Goal: Task Accomplishment & Management: Manage account settings

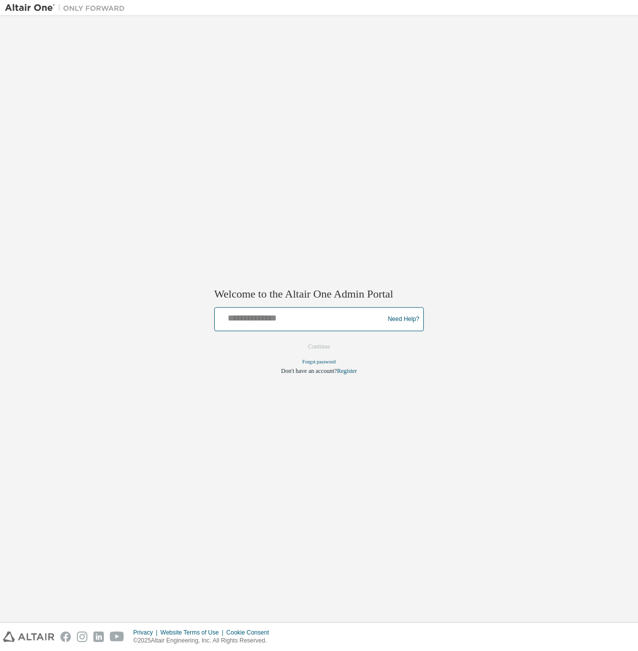
click at [315, 319] on input "text" at bounding box center [301, 317] width 164 height 14
type input "**********"
click at [322, 350] on button "Continue" at bounding box center [318, 346] width 43 height 15
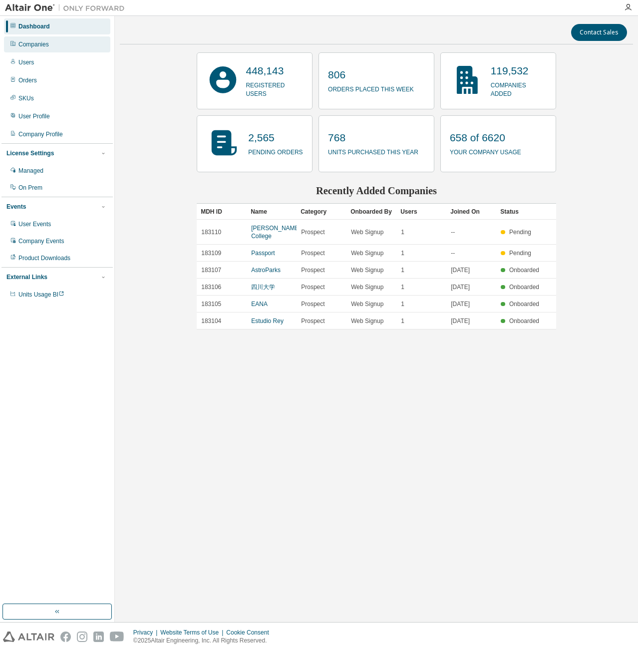
click at [57, 44] on div "Companies" at bounding box center [57, 44] width 106 height 16
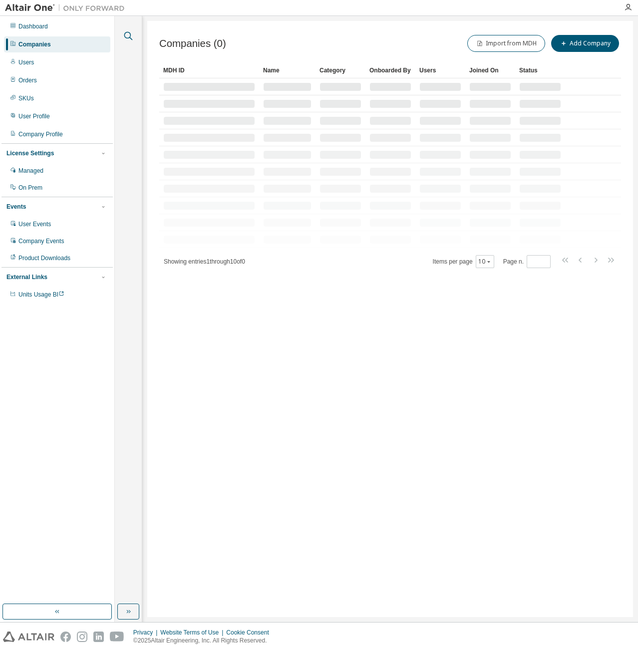
click at [129, 38] on icon "button" at bounding box center [128, 36] width 12 height 12
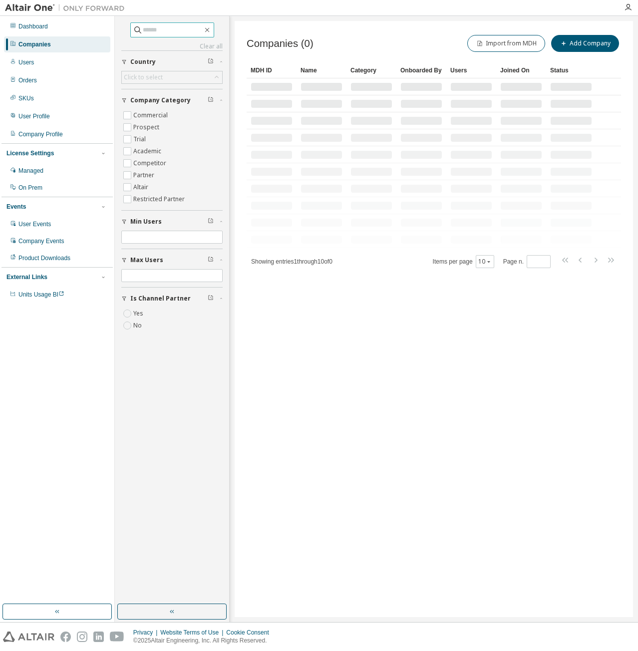
click at [178, 32] on input "text" at bounding box center [173, 30] width 60 height 10
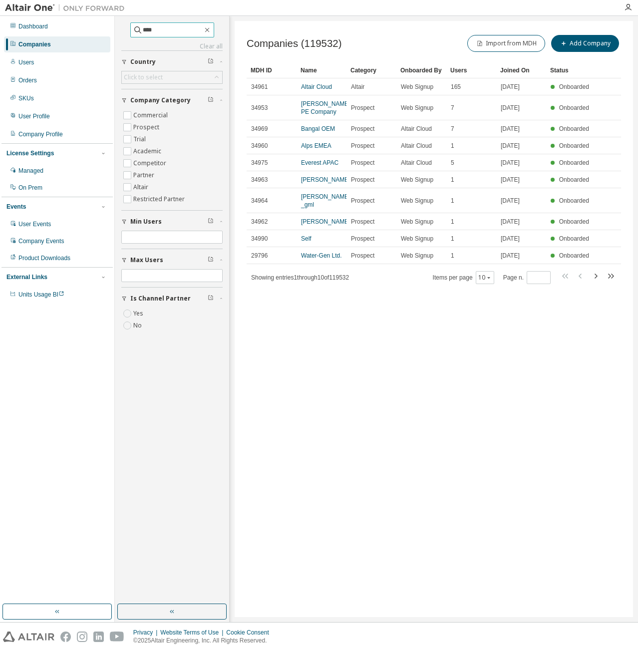
type input "****"
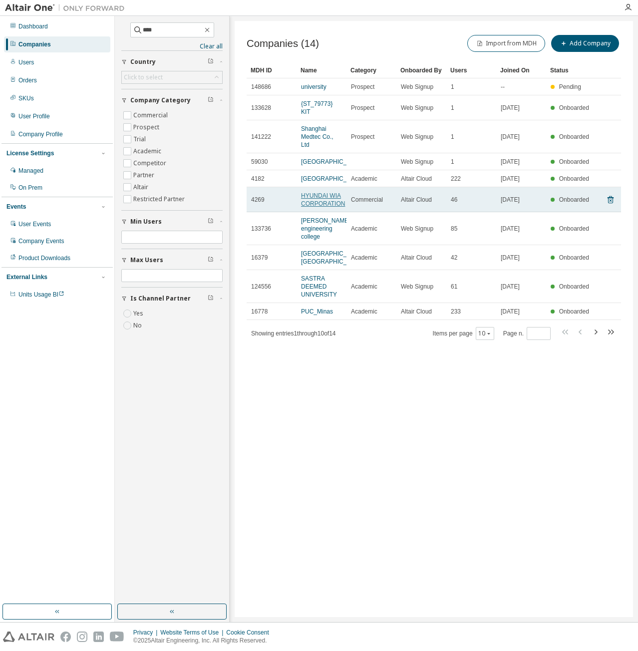
click at [316, 207] on link "HYUNDAI WIA CORPORATION" at bounding box center [323, 199] width 44 height 15
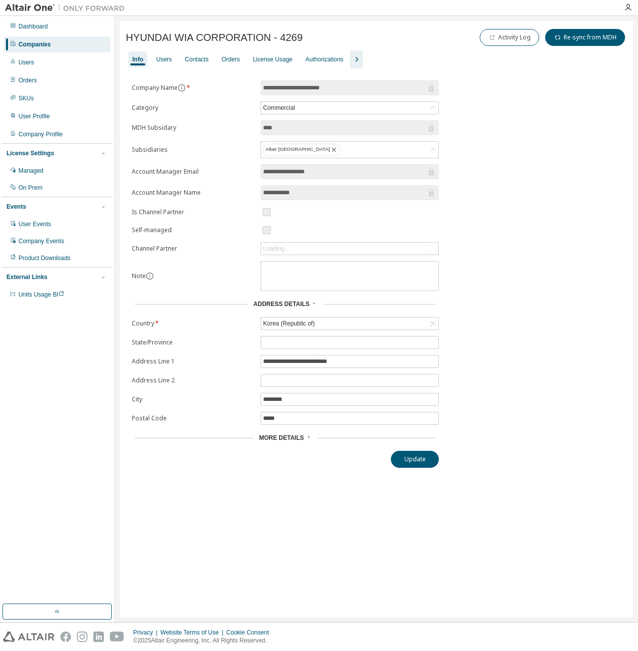
click at [355, 57] on icon "button" at bounding box center [356, 59] width 3 height 5
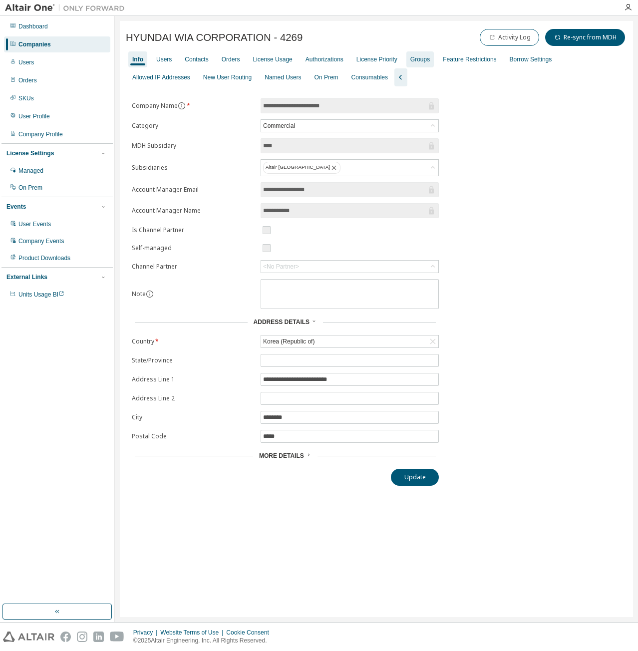
click at [415, 57] on div "Groups" at bounding box center [419, 59] width 19 height 8
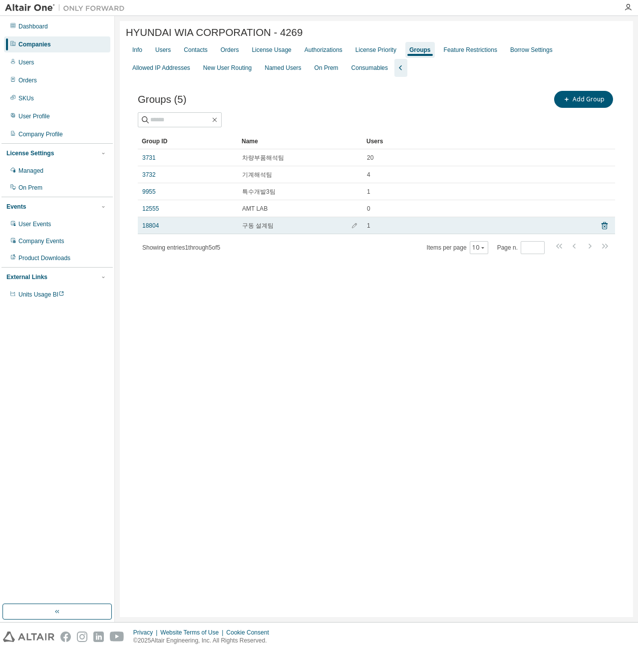
click at [190, 232] on td "18804" at bounding box center [188, 225] width 100 height 17
click at [146, 224] on link "18804" at bounding box center [150, 226] width 16 height 8
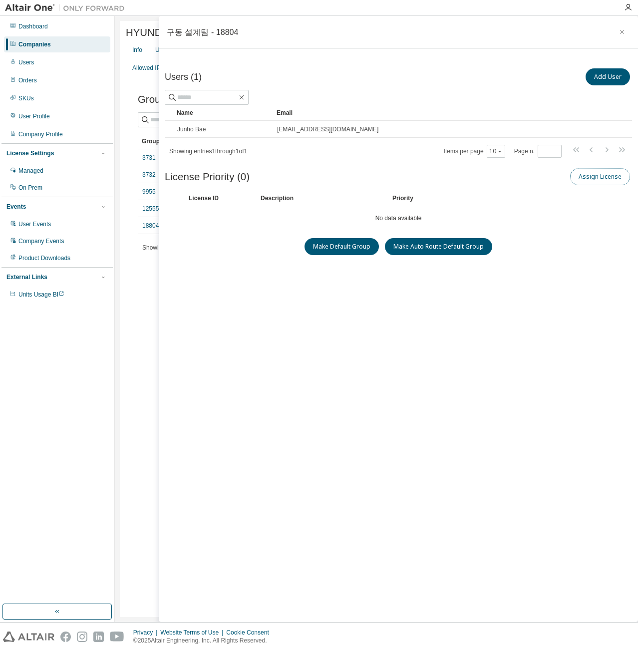
click at [596, 180] on button "Assign License" at bounding box center [600, 176] width 60 height 17
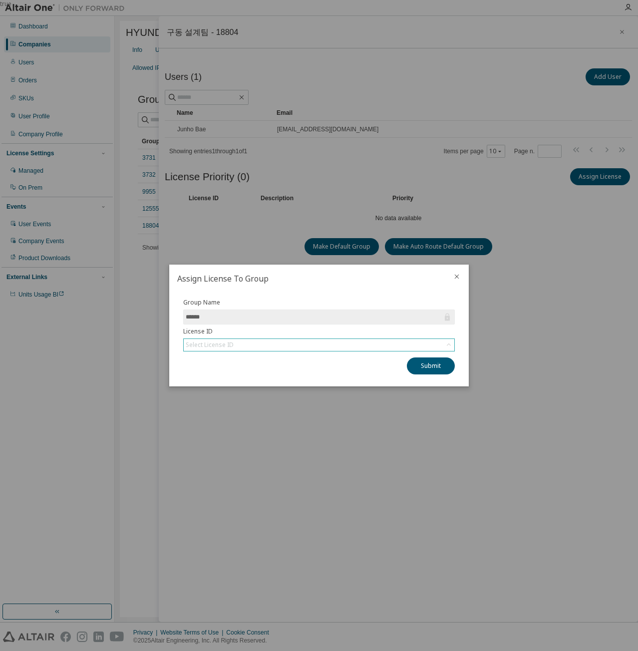
click at [284, 346] on div "Select License ID" at bounding box center [319, 345] width 270 height 12
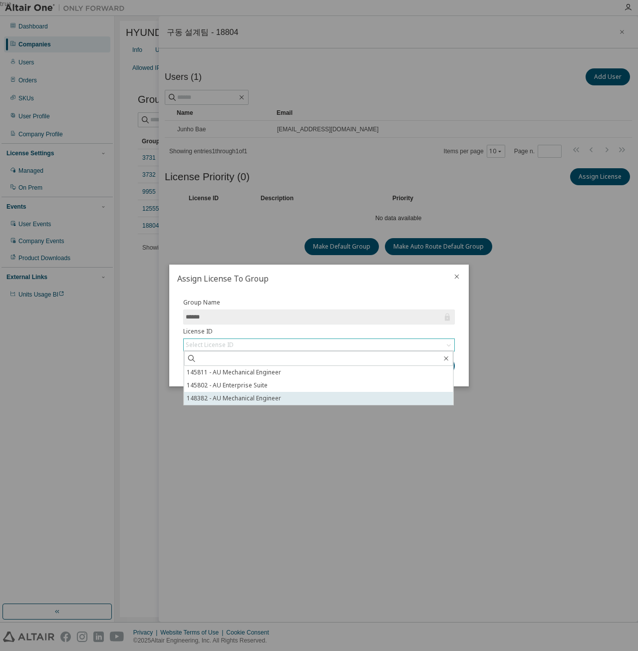
click at [269, 394] on li "148382 - AU Mechanical Engineer" at bounding box center [318, 398] width 269 height 13
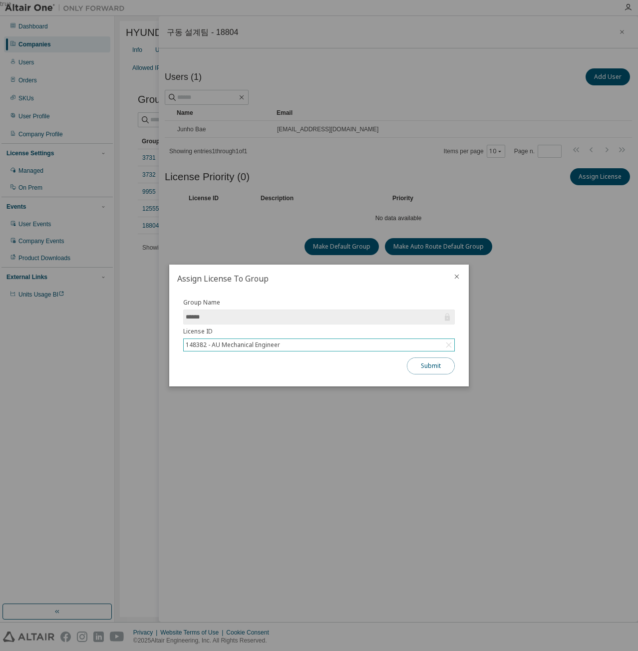
click at [424, 363] on button "Submit" at bounding box center [431, 365] width 48 height 17
